Goal: Task Accomplishment & Management: Complete application form

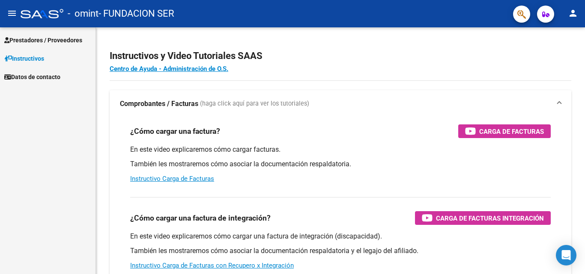
click at [43, 38] on span "Prestadores / Proveedores" at bounding box center [43, 40] width 78 height 9
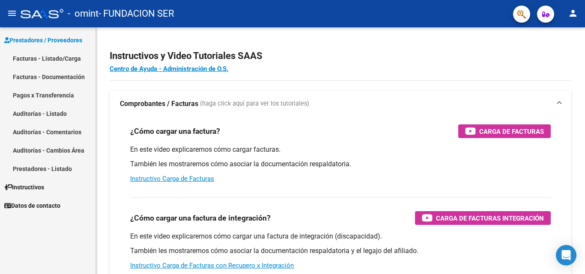
click at [55, 59] on link "Facturas - Listado/Carga" at bounding box center [47, 58] width 95 height 18
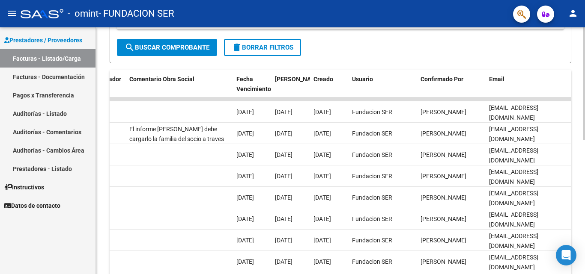
scroll to position [197, 0]
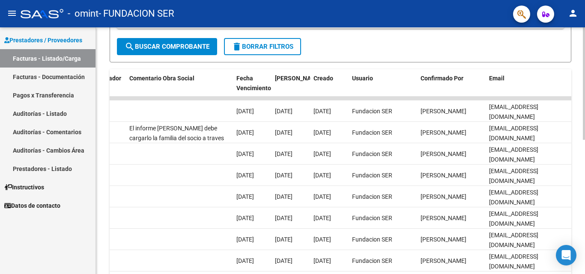
click at [584, 184] on div at bounding box center [584, 175] width 2 height 113
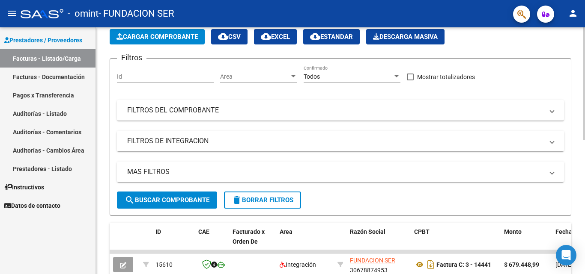
scroll to position [0, 0]
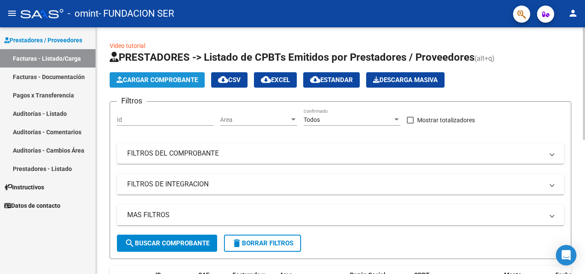
click at [164, 79] on span "Cargar Comprobante" at bounding box center [156, 80] width 81 height 8
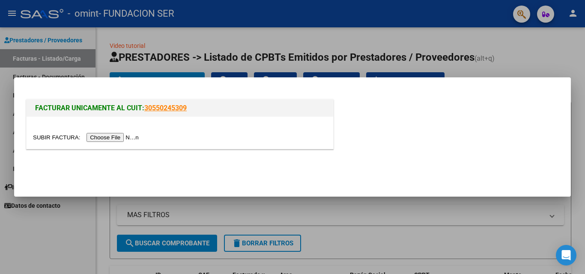
click at [122, 138] on input "file" at bounding box center [87, 137] width 108 height 9
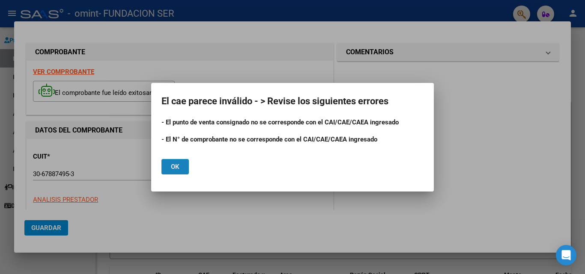
click at [183, 167] on button "Ok" at bounding box center [174, 166] width 27 height 15
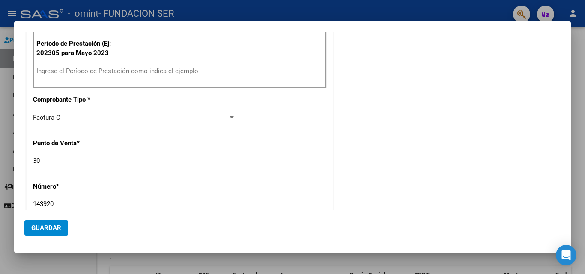
scroll to position [257, 0]
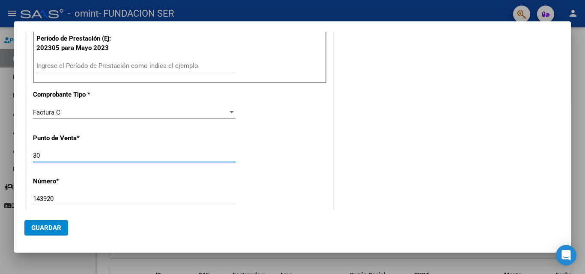
click at [42, 156] on input "30" at bounding box center [134, 156] width 203 height 8
type input "3"
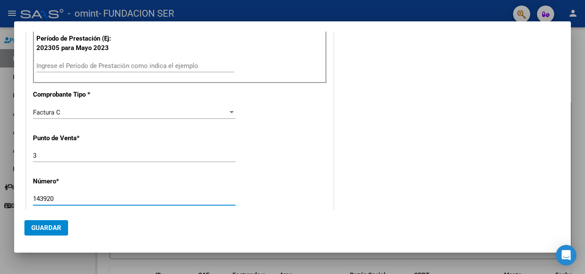
click at [65, 198] on input "143920" at bounding box center [134, 199] width 203 height 8
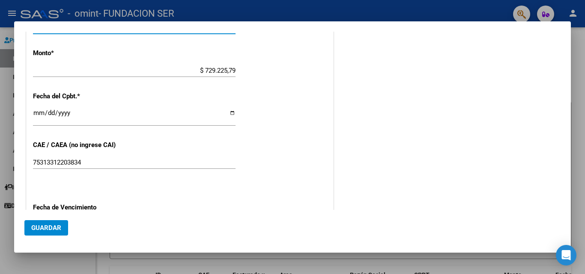
scroll to position [529, 0]
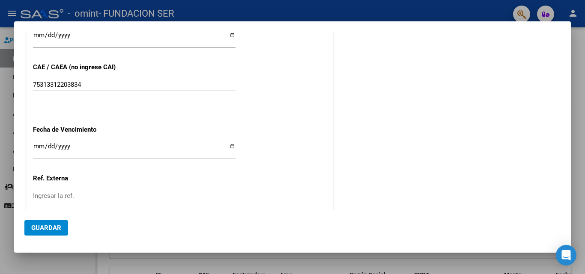
type input "14392"
click at [230, 146] on input "Ingresar la fecha" at bounding box center [134, 150] width 203 height 14
type input "[DATE]"
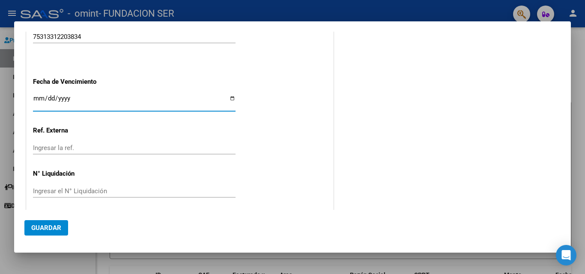
scroll to position [581, 0]
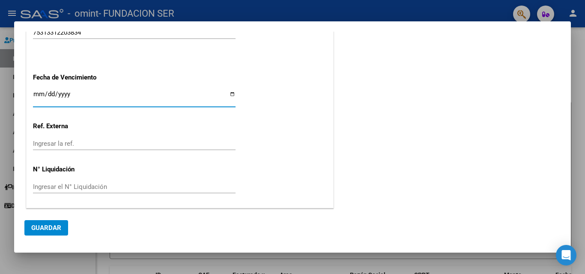
click at [39, 230] on span "Guardar" at bounding box center [46, 228] width 30 height 8
click at [51, 231] on span "Guardar" at bounding box center [46, 228] width 30 height 8
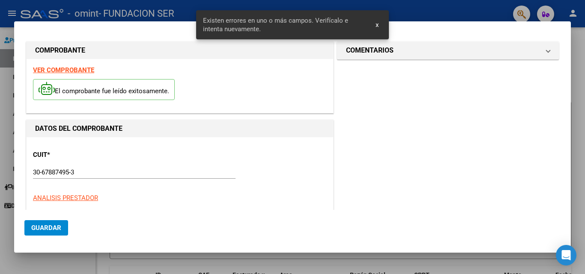
scroll to position [0, 0]
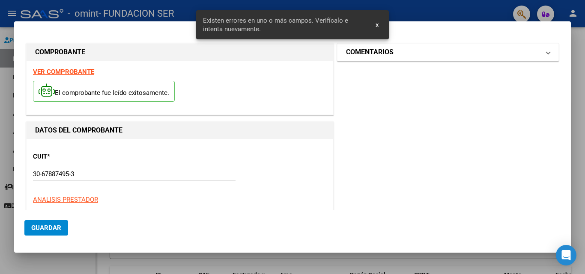
click at [529, 51] on mat-panel-title "COMENTARIOS" at bounding box center [443, 52] width 194 height 10
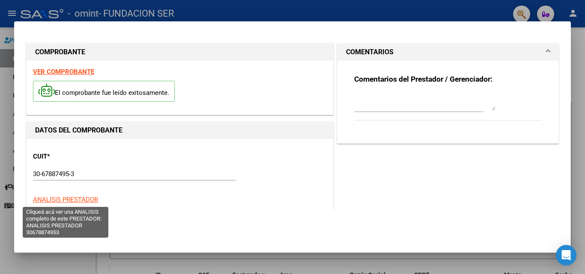
click at [64, 201] on span "ANALISIS PRESTADOR" at bounding box center [65, 200] width 65 height 8
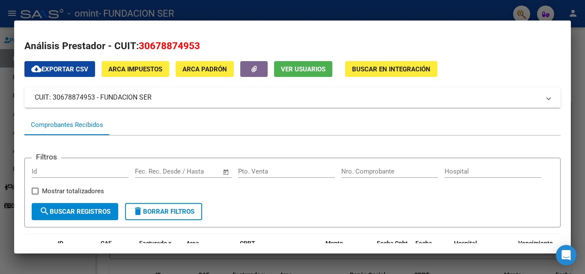
click at [8, 108] on div at bounding box center [292, 137] width 585 height 274
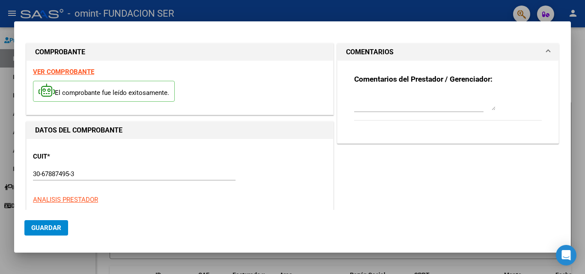
scroll to position [86, 0]
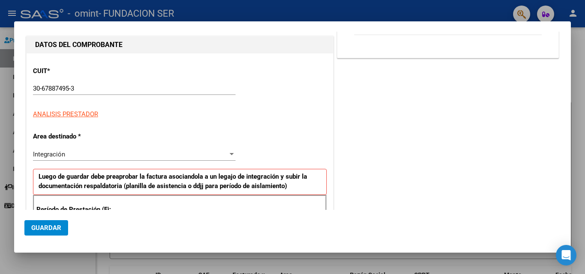
click at [101, 157] on div "Integración" at bounding box center [130, 155] width 195 height 8
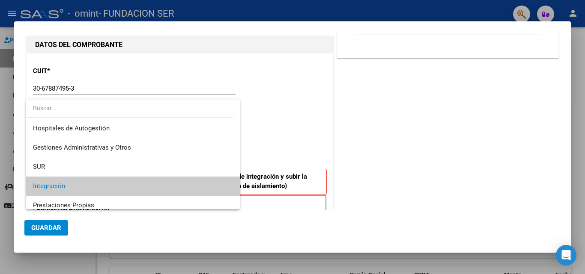
scroll to position [32, 0]
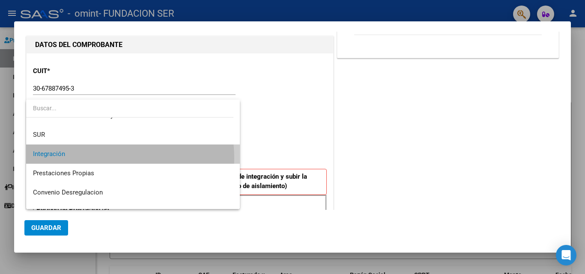
click at [96, 158] on span "Integración" at bounding box center [133, 154] width 200 height 19
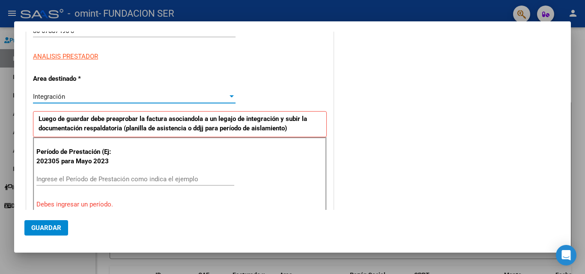
scroll to position [171, 0]
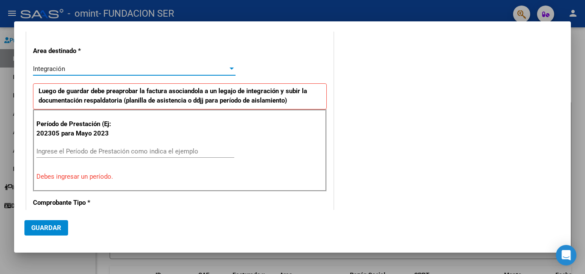
click at [101, 152] on input "Ingrese el Período de Prestación como indica el ejemplo" at bounding box center [135, 152] width 198 height 8
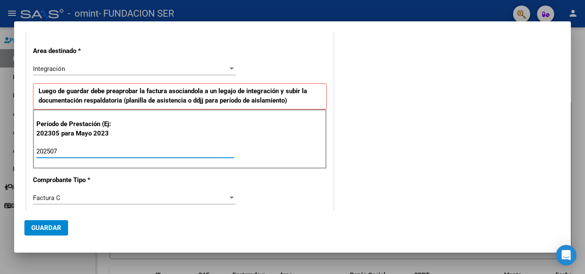
type input "202507"
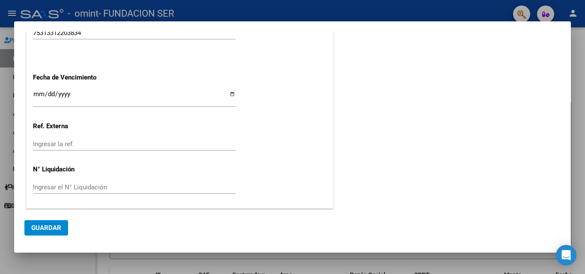
scroll to position [559, 0]
click at [48, 234] on button "Guardar" at bounding box center [46, 227] width 44 height 15
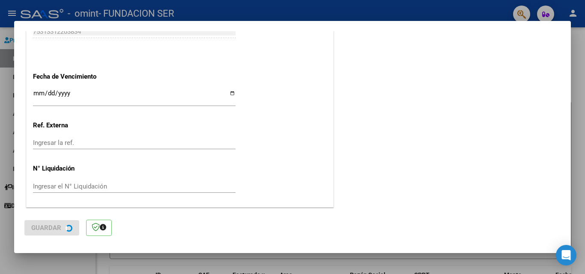
scroll to position [0, 0]
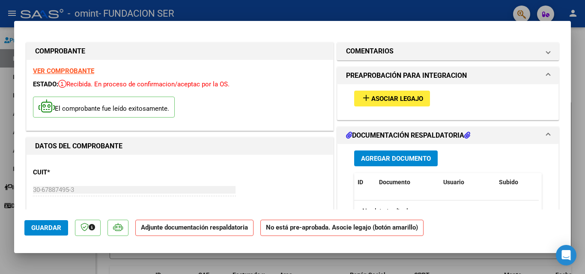
click at [365, 101] on mat-icon "add" at bounding box center [366, 98] width 10 height 10
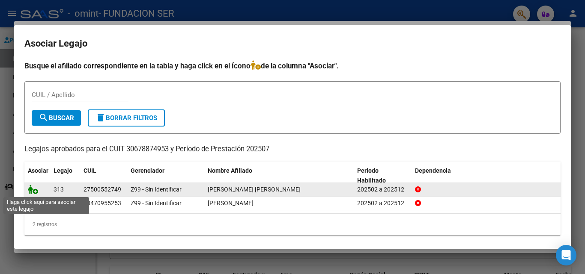
click at [35, 193] on icon at bounding box center [33, 189] width 10 height 9
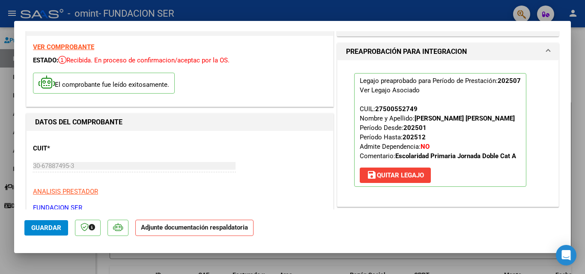
scroll to position [128, 0]
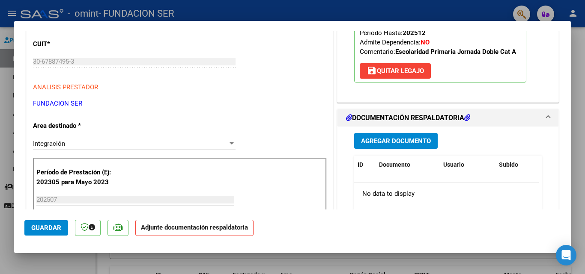
click at [373, 139] on span "Agregar Documento" at bounding box center [396, 141] width 70 height 8
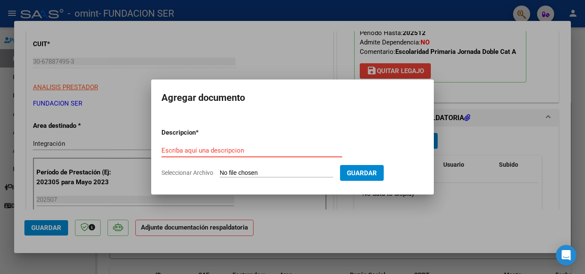
click at [164, 154] on input "Escriba aquí una descripcion" at bounding box center [251, 151] width 181 height 8
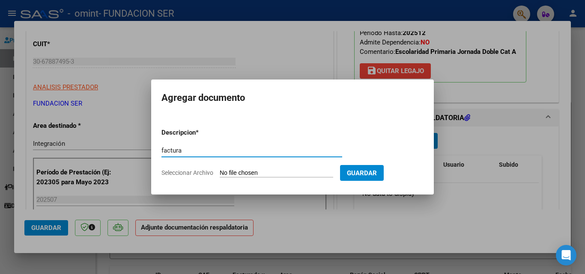
type input "factura"
click at [187, 176] on span "Seleccionar Archivo" at bounding box center [187, 173] width 52 height 7
click at [220, 176] on input "Seleccionar Archivo" at bounding box center [276, 174] width 113 height 8
type input "C:\fakepath\CrystalReportViewer1 - 2025-08-12T111032.057.pdf"
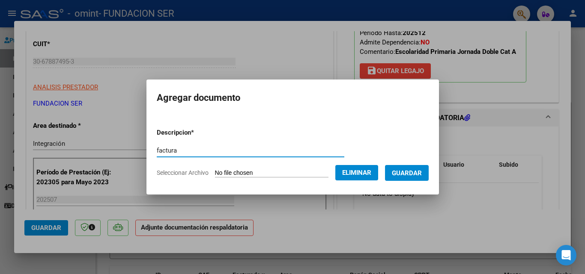
drag, startPoint x: 176, startPoint y: 153, endPoint x: 74, endPoint y: 149, distance: 102.0
click at [74, 150] on div "COMPROBANTE VER COMPROBANTE ESTADO: Recibida. En proceso de confirmacion/acepta…" at bounding box center [292, 137] width 585 height 274
click at [225, 150] on input "planilla de asistenbcia" at bounding box center [251, 151] width 188 height 8
type input "planilla de asistencia"
click at [407, 170] on span "Guardar" at bounding box center [407, 174] width 30 height 8
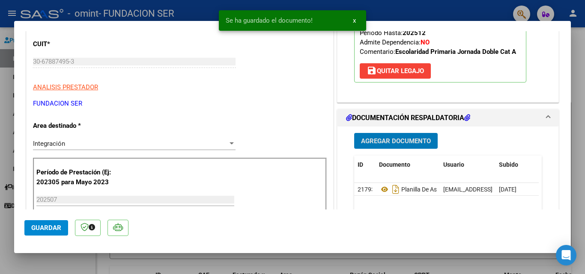
click at [400, 137] on span "Agregar Documento" at bounding box center [396, 141] width 70 height 8
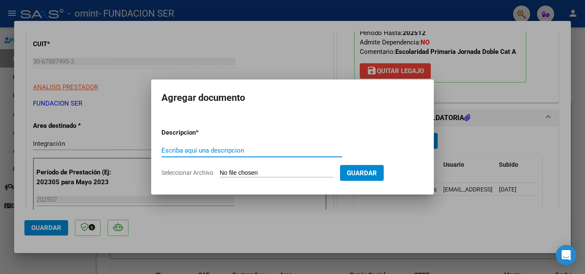
click at [277, 63] on div at bounding box center [292, 137] width 585 height 274
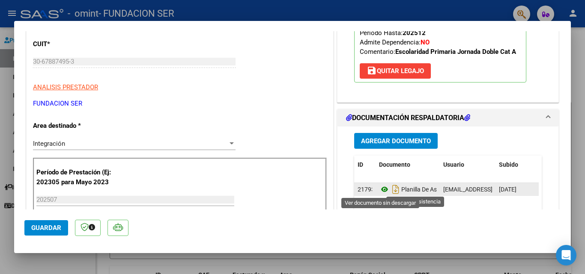
click at [380, 190] on icon at bounding box center [384, 190] width 11 height 10
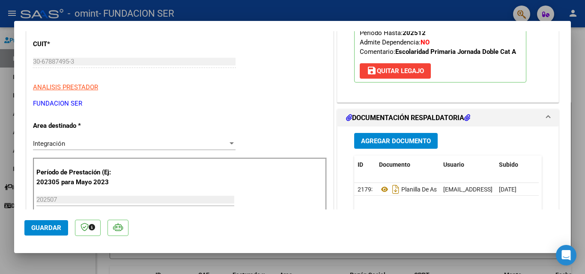
drag, startPoint x: 521, startPoint y: 193, endPoint x: 488, endPoint y: 218, distance: 42.2
click at [488, 218] on mat-dialog-actions "Guardar" at bounding box center [292, 227] width 536 height 34
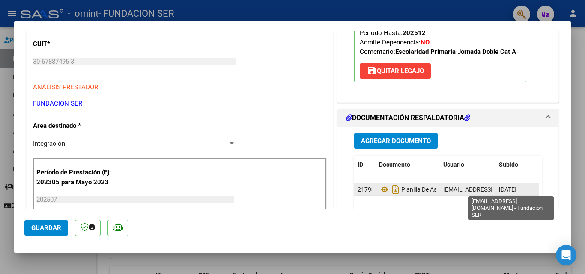
scroll to position [0, 2]
drag, startPoint x: 353, startPoint y: 190, endPoint x: 468, endPoint y: 189, distance: 115.2
click at [468, 189] on div "21793 Planilla De Asistencia [EMAIL_ADDRESS][DOMAIN_NAME] - Fundacion SER [DATE]" at bounding box center [467, 189] width 227 height 13
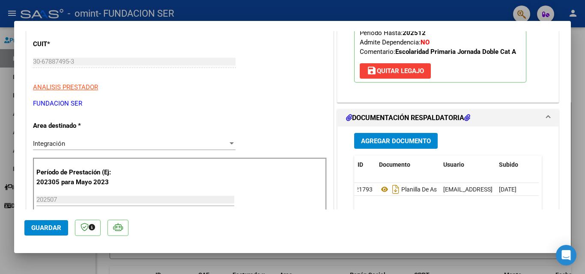
drag, startPoint x: 464, startPoint y: 191, endPoint x: 436, endPoint y: 223, distance: 42.5
click at [436, 223] on mat-dialog-actions "Guardar" at bounding box center [292, 227] width 536 height 34
click at [546, 116] on span at bounding box center [547, 118] width 3 height 10
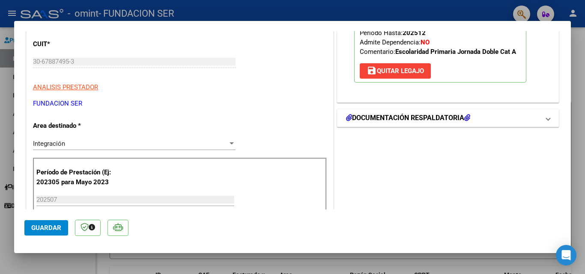
click at [467, 117] on icon at bounding box center [467, 117] width 6 height 7
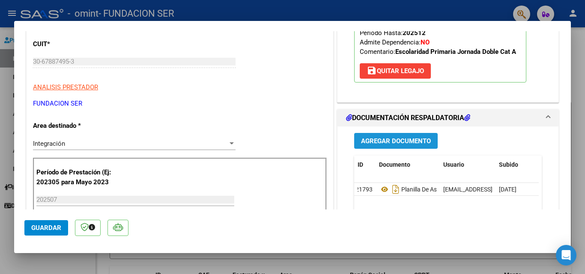
click at [402, 143] on span "Agregar Documento" at bounding box center [396, 141] width 70 height 8
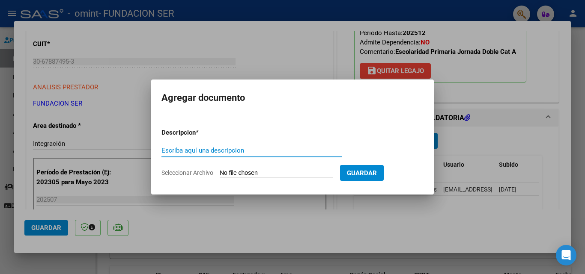
click at [171, 153] on input "Escriba aquí una descripcion" at bounding box center [251, 151] width 181 height 8
type input "planilla de asistencia"
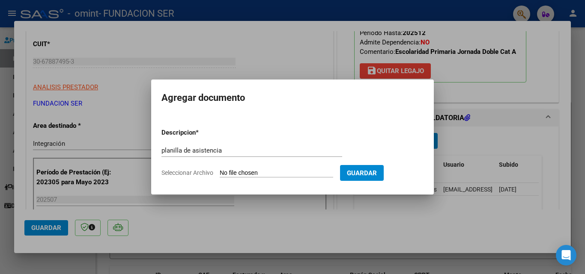
click at [183, 173] on span "Seleccionar Archivo" at bounding box center [187, 173] width 52 height 7
click at [220, 173] on input "Seleccionar Archivo" at bounding box center [276, 174] width 113 height 8
type input "C:\fakepath\[PERSON_NAME] _20250730_114846.pdf"
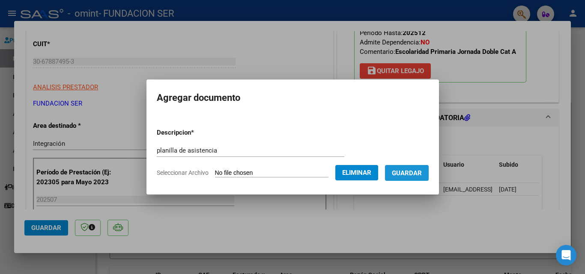
click at [417, 176] on span "Guardar" at bounding box center [407, 174] width 30 height 8
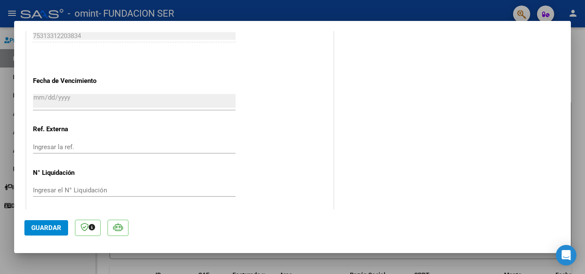
scroll to position [588, 0]
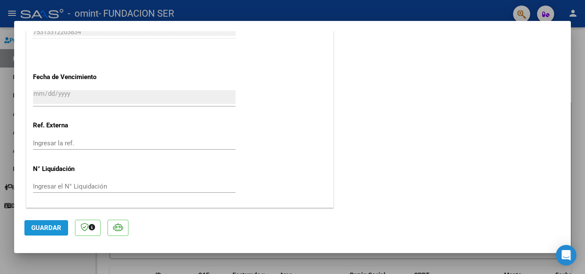
click at [54, 230] on span "Guardar" at bounding box center [46, 228] width 30 height 8
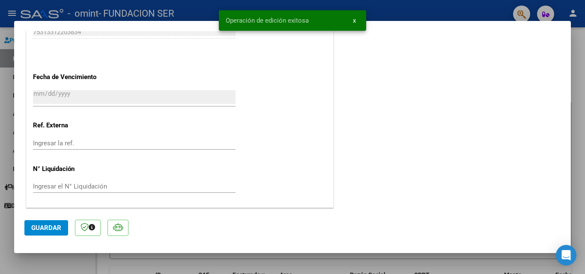
click at [6, 119] on div at bounding box center [292, 137] width 585 height 274
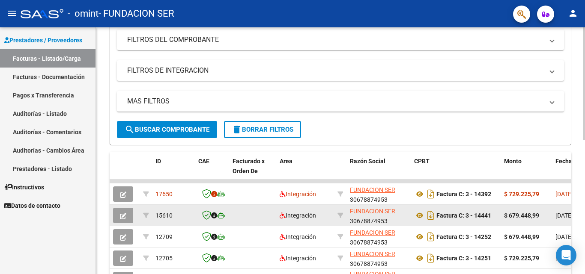
scroll to position [171, 0]
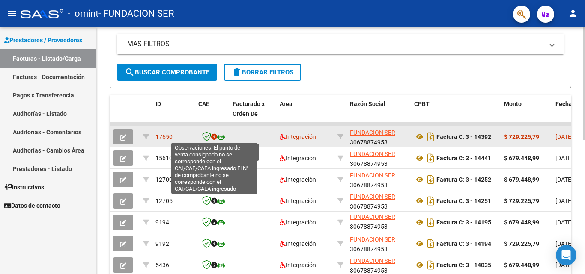
click at [212, 136] on icon at bounding box center [214, 137] width 6 height 6
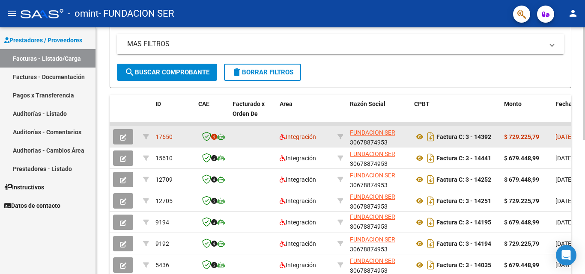
click at [213, 135] on icon at bounding box center [214, 137] width 6 height 6
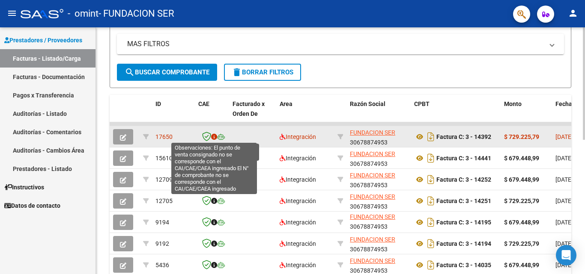
click at [213, 136] on icon at bounding box center [214, 137] width 6 height 6
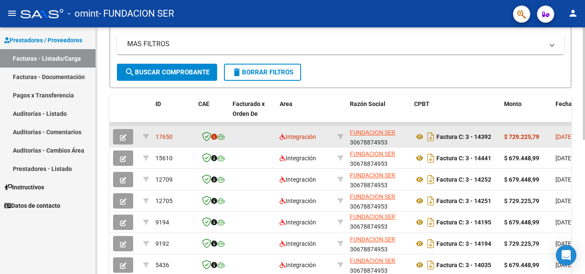
click at [122, 138] on icon "button" at bounding box center [123, 137] width 6 height 6
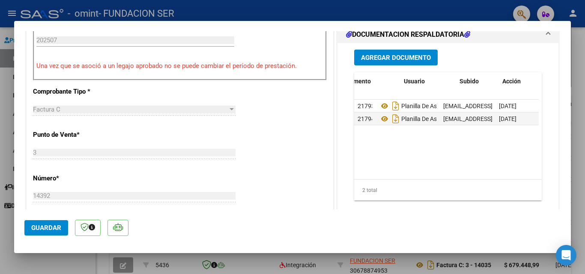
scroll to position [0, 42]
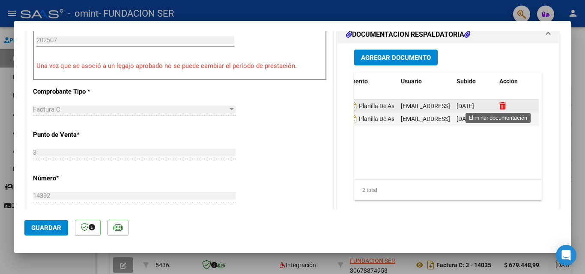
click at [499, 107] on icon at bounding box center [502, 106] width 6 height 8
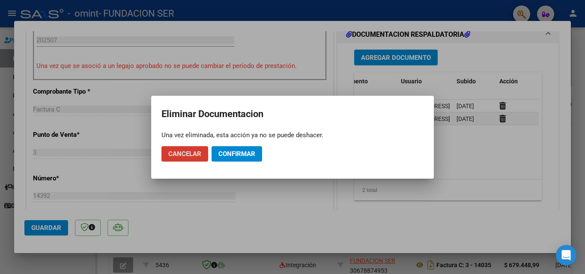
click at [187, 156] on span "Cancelar" at bounding box center [184, 154] width 33 height 8
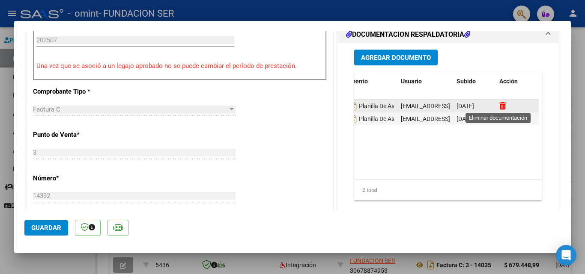
click at [499, 104] on icon at bounding box center [502, 106] width 6 height 8
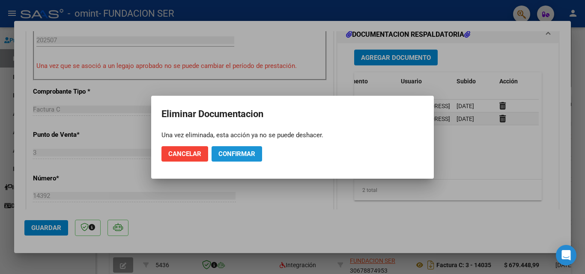
drag, startPoint x: 239, startPoint y: 152, endPoint x: 283, endPoint y: 161, distance: 45.4
click at [240, 152] on span "Confirmar" at bounding box center [236, 154] width 37 height 8
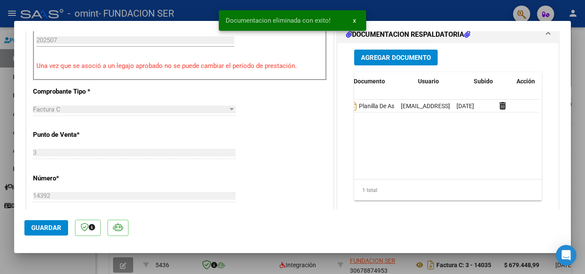
scroll to position [0, 0]
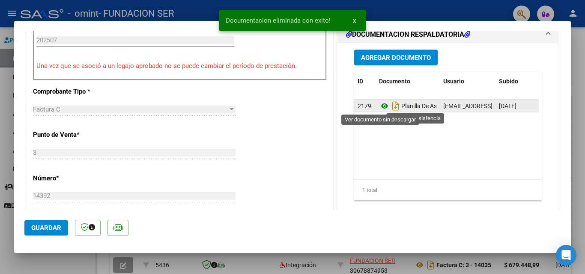
click at [380, 106] on icon at bounding box center [384, 106] width 11 height 10
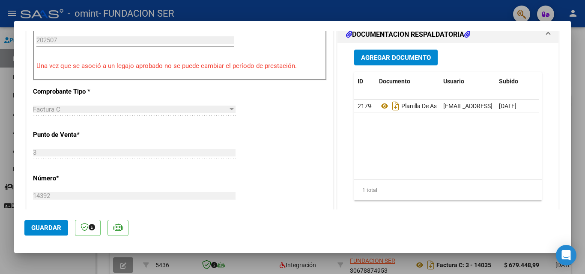
click at [384, 59] on span "Agregar Documento" at bounding box center [396, 58] width 70 height 8
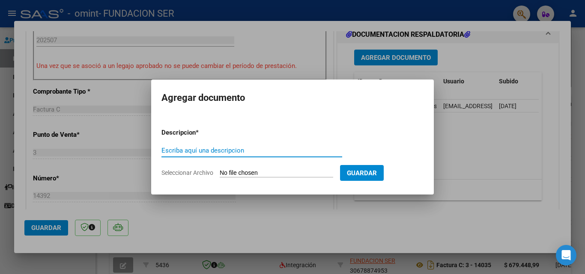
click at [185, 153] on input "Escriba aquí una descripcion" at bounding box center [251, 151] width 181 height 8
type input "factura"
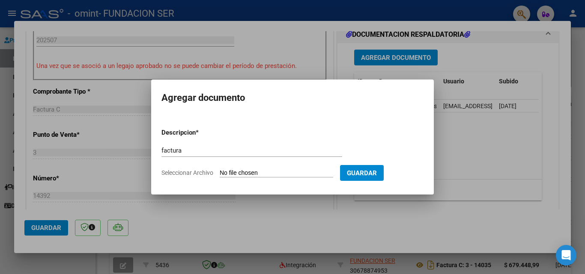
click at [199, 173] on span "Seleccionar Archivo" at bounding box center [187, 173] width 52 height 7
click at [220, 173] on input "Seleccionar Archivo" at bounding box center [276, 174] width 113 height 8
type input "C:\fakepath\CrystalReportViewer1 - 2025-08-12T111032.057.pdf"
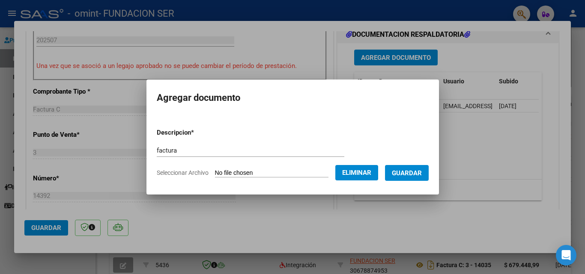
click at [422, 176] on span "Guardar" at bounding box center [407, 174] width 30 height 8
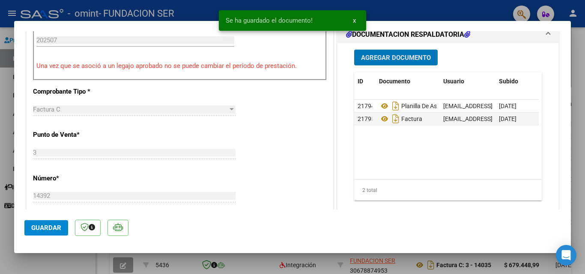
click at [44, 225] on span "Guardar" at bounding box center [46, 228] width 30 height 8
click at [6, 152] on div at bounding box center [292, 137] width 585 height 274
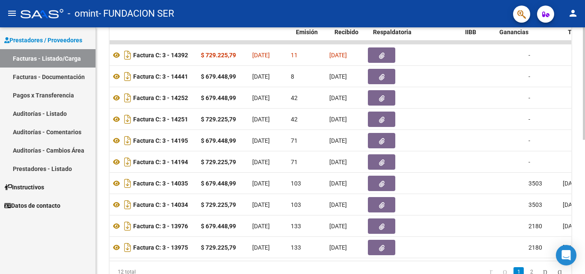
scroll to position [0, 298]
